Goal: Information Seeking & Learning: Learn about a topic

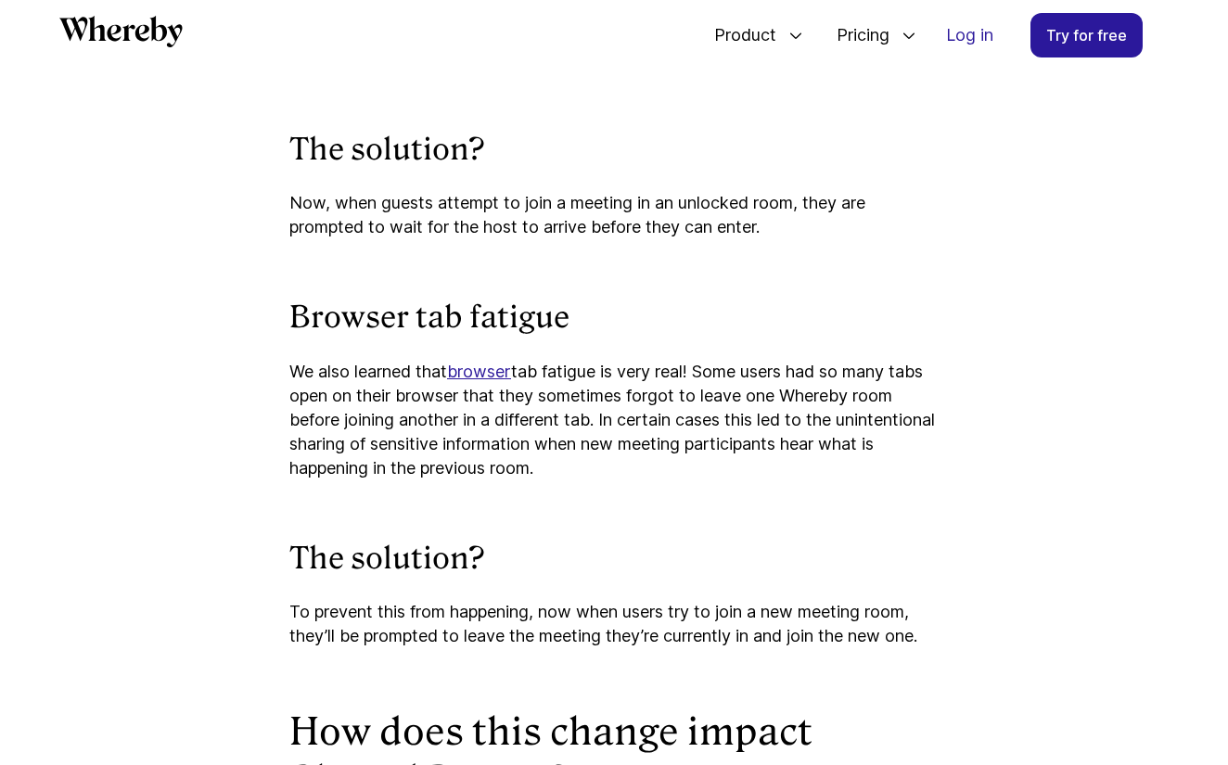
scroll to position [1756, 0]
click at [488, 375] on link "browser" at bounding box center [479, 370] width 64 height 19
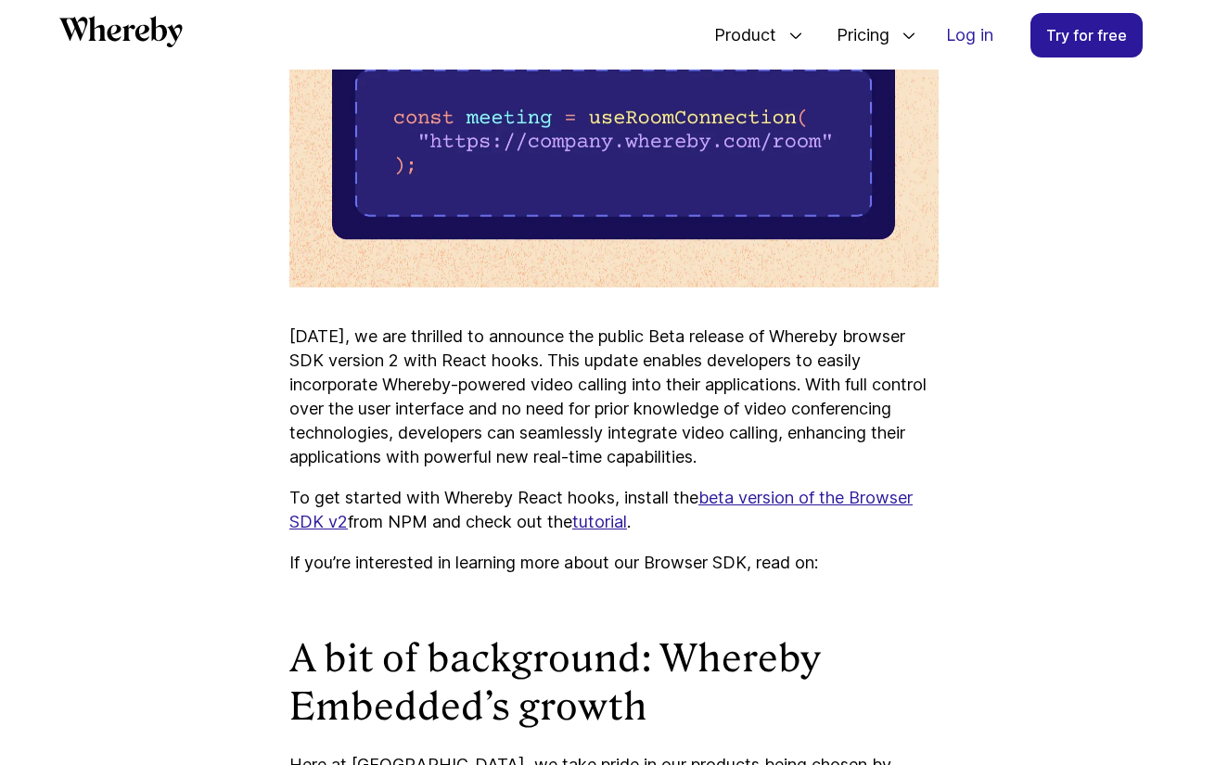
scroll to position [1404, 0]
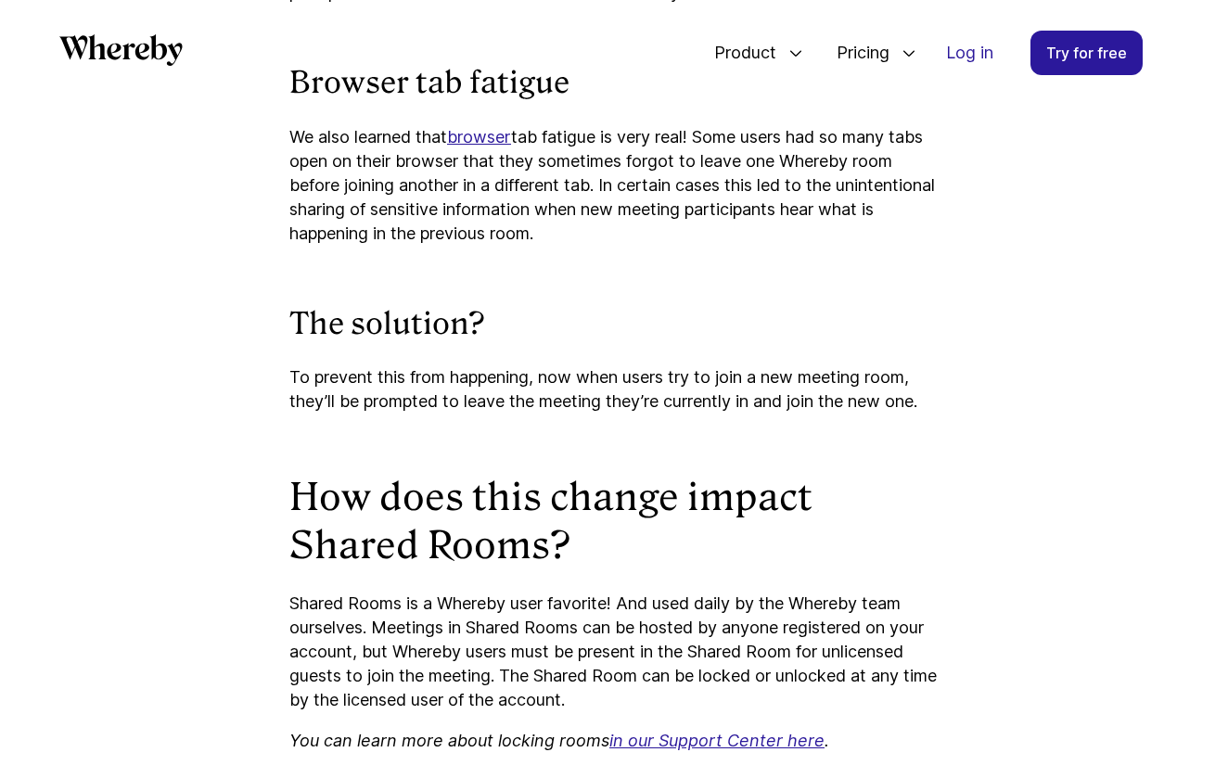
scroll to position [2150, 0]
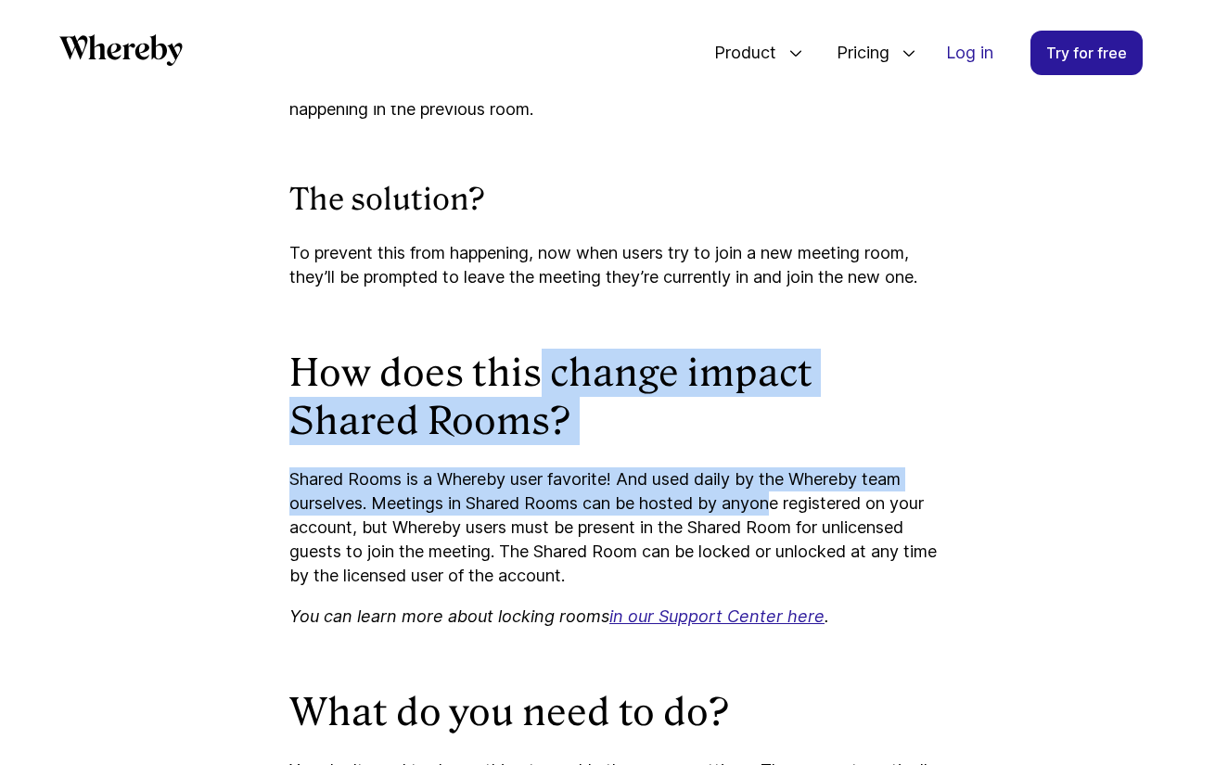
drag, startPoint x: 532, startPoint y: 369, endPoint x: 774, endPoint y: 496, distance: 273.3
click at [774, 496] on p "Shared Rooms is a Whereby user favorite! And used daily by the Whereby team our…" at bounding box center [613, 527] width 649 height 121
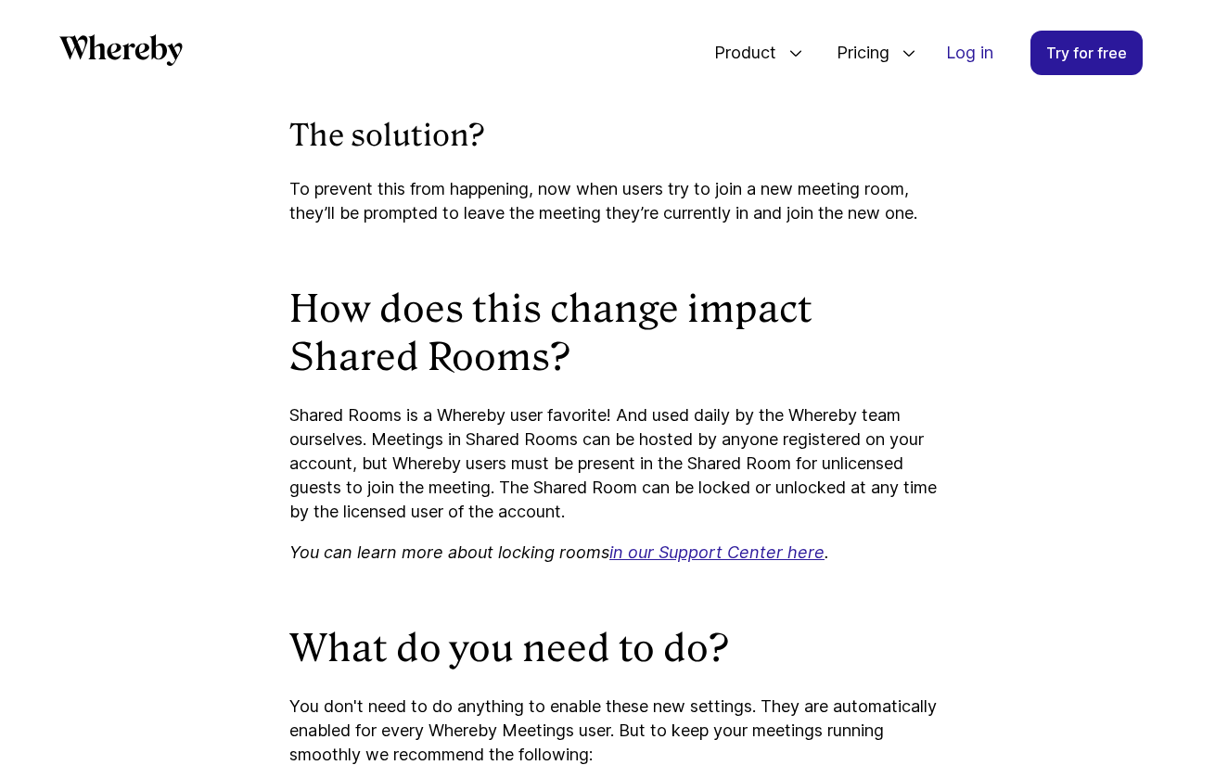
scroll to position [2266, 0]
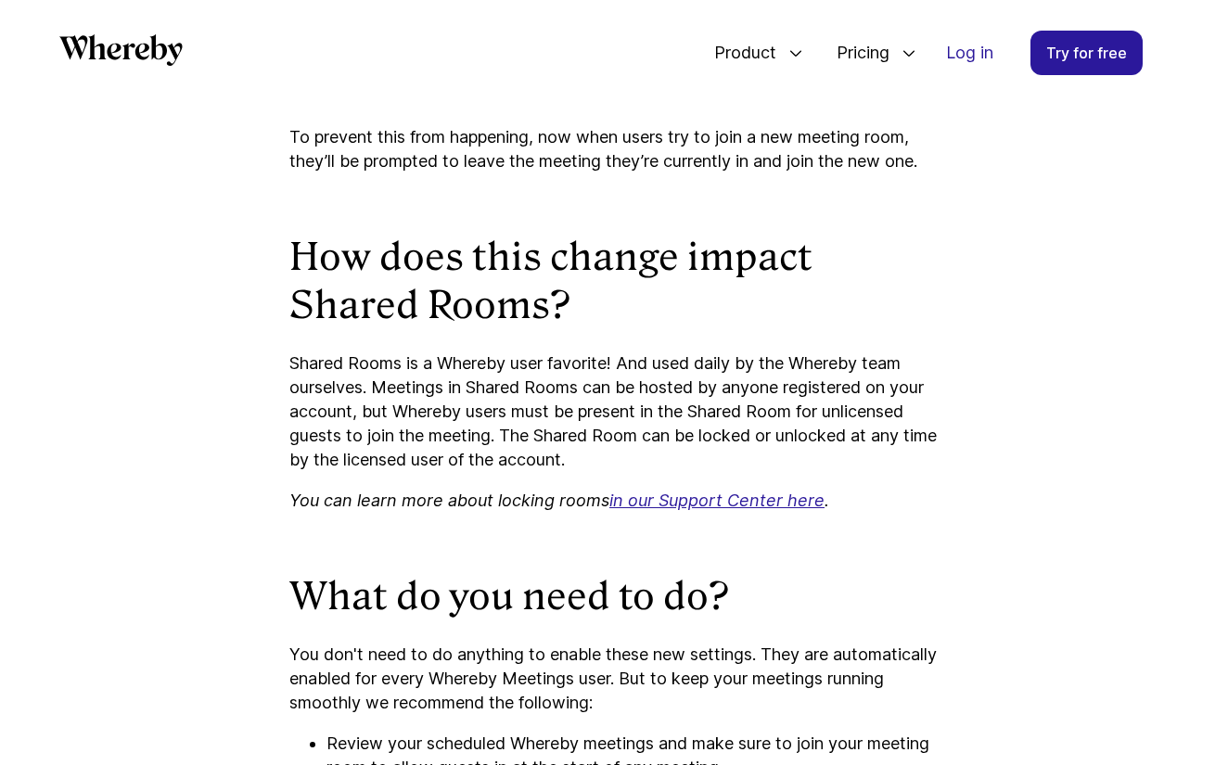
click at [594, 428] on p "Shared Rooms is a Whereby user favorite! And used daily by the Whereby team our…" at bounding box center [613, 411] width 649 height 121
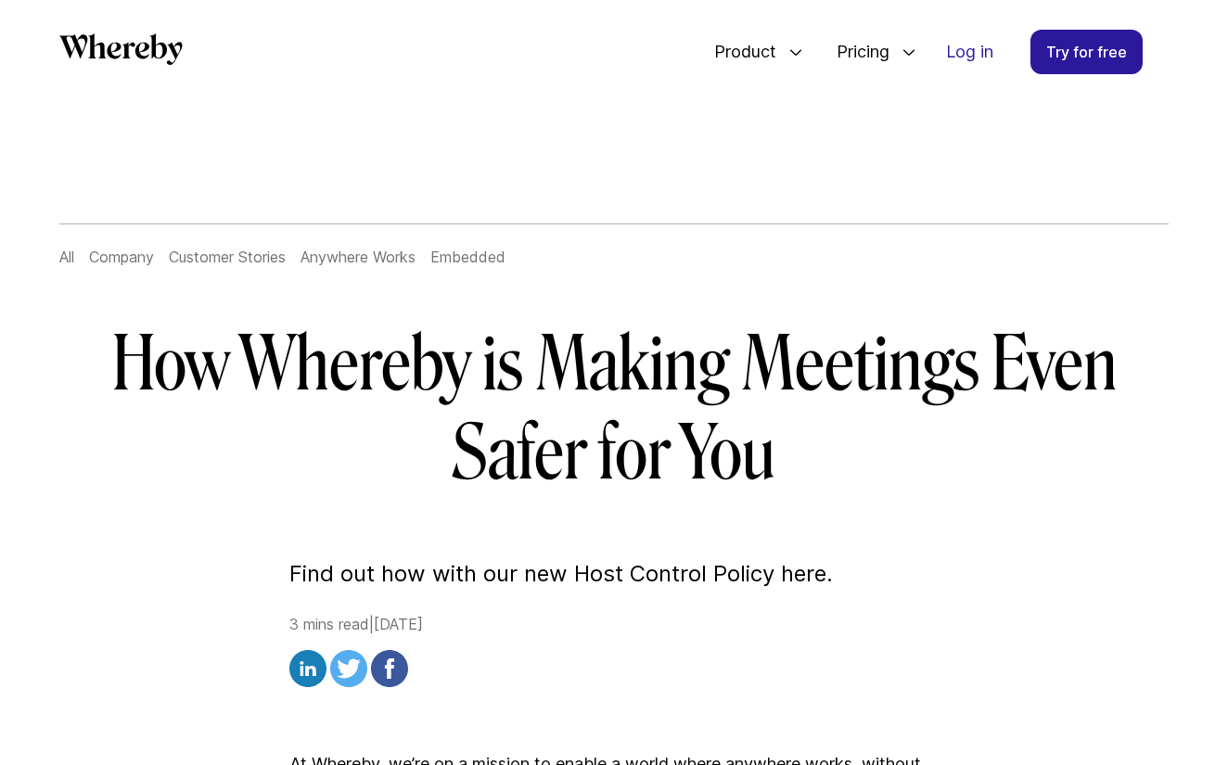
scroll to position [1, 0]
